Goal: Task Accomplishment & Management: Use online tool/utility

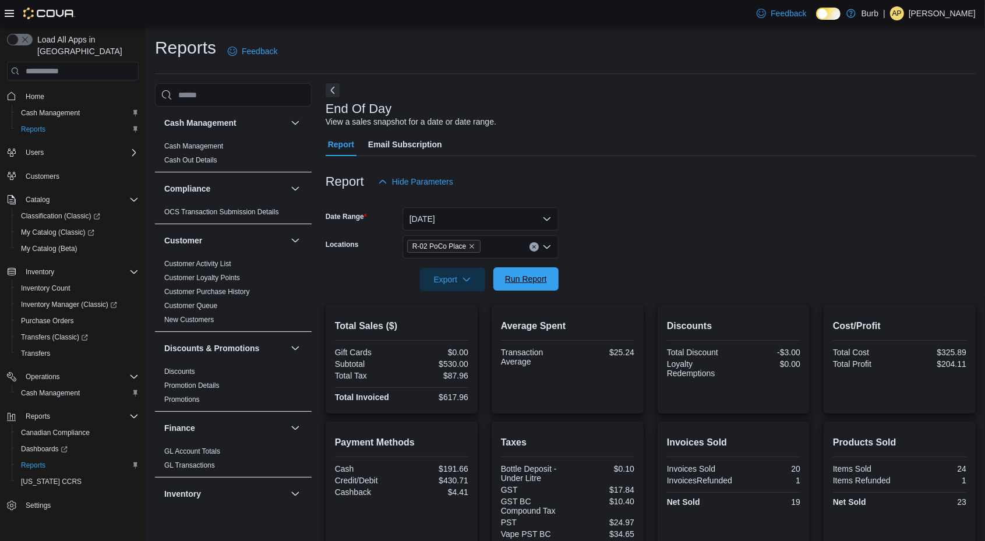
click at [543, 277] on span "Run Report" at bounding box center [526, 279] width 42 height 12
click at [533, 273] on span "Run Report" at bounding box center [526, 278] width 51 height 23
click at [525, 287] on span "Run Report" at bounding box center [526, 278] width 51 height 23
click at [534, 283] on span "Run Report" at bounding box center [526, 279] width 42 height 12
click at [547, 277] on span "Run Report" at bounding box center [526, 278] width 51 height 23
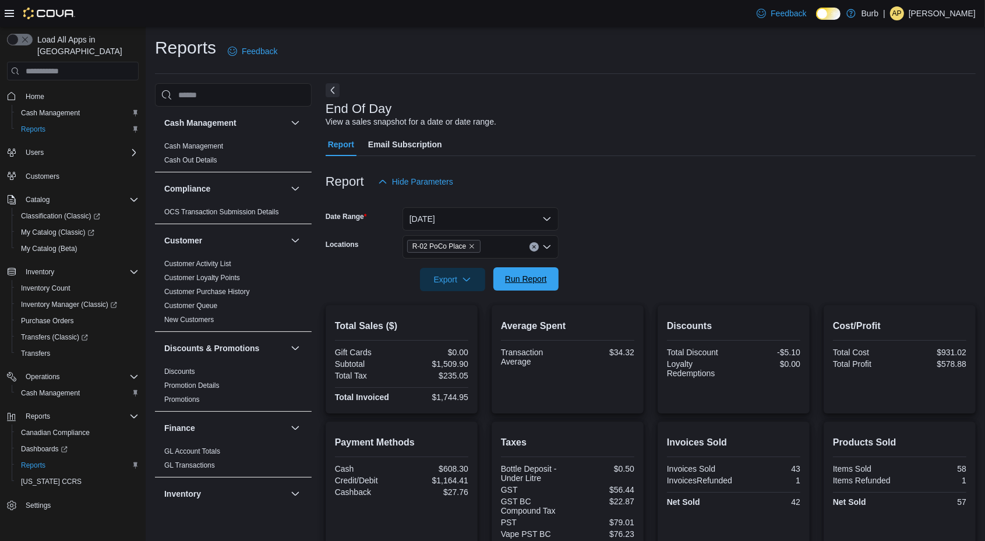
click at [535, 279] on span "Run Report" at bounding box center [526, 279] width 42 height 12
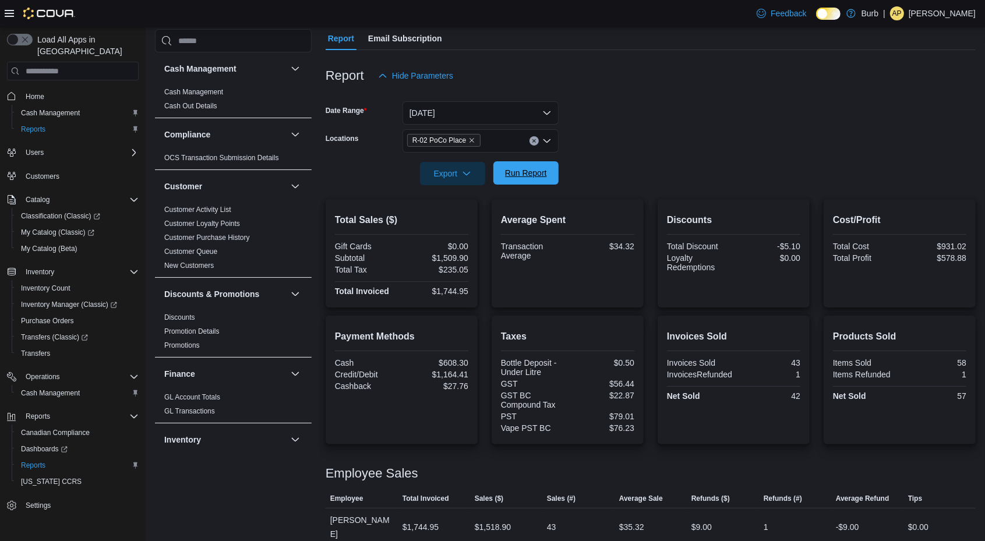
click at [543, 167] on span "Run Report" at bounding box center [526, 172] width 51 height 23
click at [528, 172] on span "Run Report" at bounding box center [526, 173] width 42 height 12
